Goal: Information Seeking & Learning: Learn about a topic

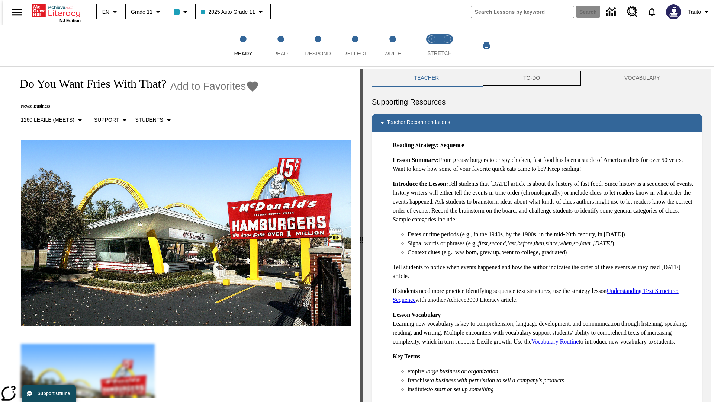
click at [532, 78] on button "TO-DO" at bounding box center [531, 78] width 101 height 18
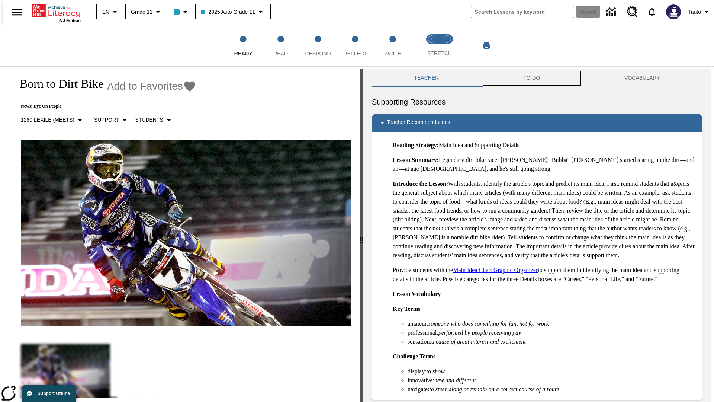
click at [532, 78] on button "TO-DO" at bounding box center [531, 78] width 101 height 18
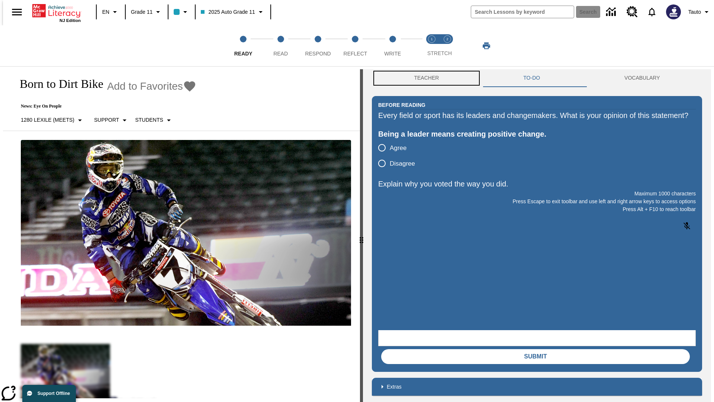
scroll to position [0, 0]
click at [424, 78] on button "Teacher" at bounding box center [426, 78] width 109 height 18
